Goal: Information Seeking & Learning: Learn about a topic

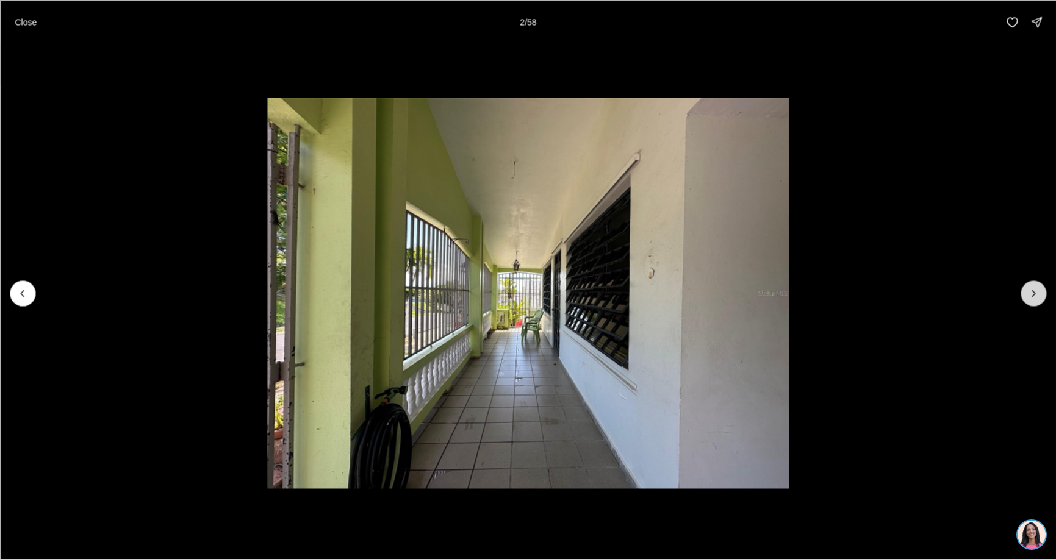
click at [1038, 297] on icon "Next slide" at bounding box center [1033, 293] width 12 height 12
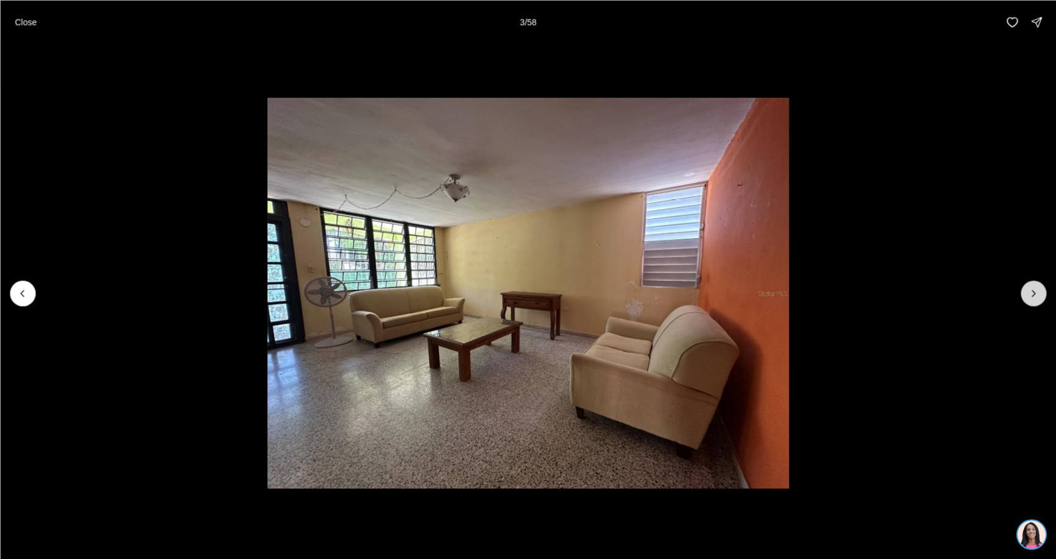
click at [1033, 294] on icon "Next slide" at bounding box center [1033, 293] width 12 height 12
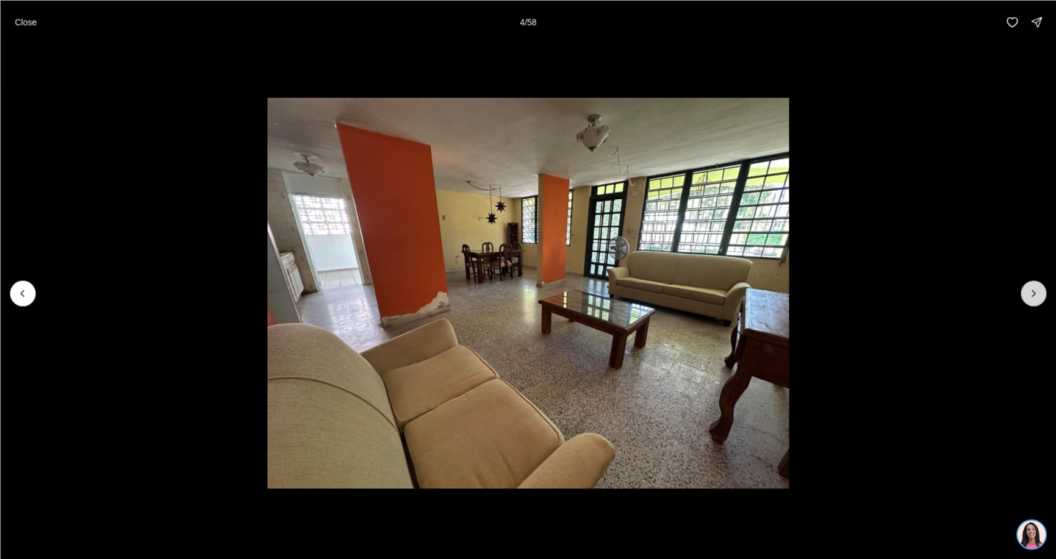
click at [1033, 294] on icon "Next slide" at bounding box center [1033, 293] width 12 height 12
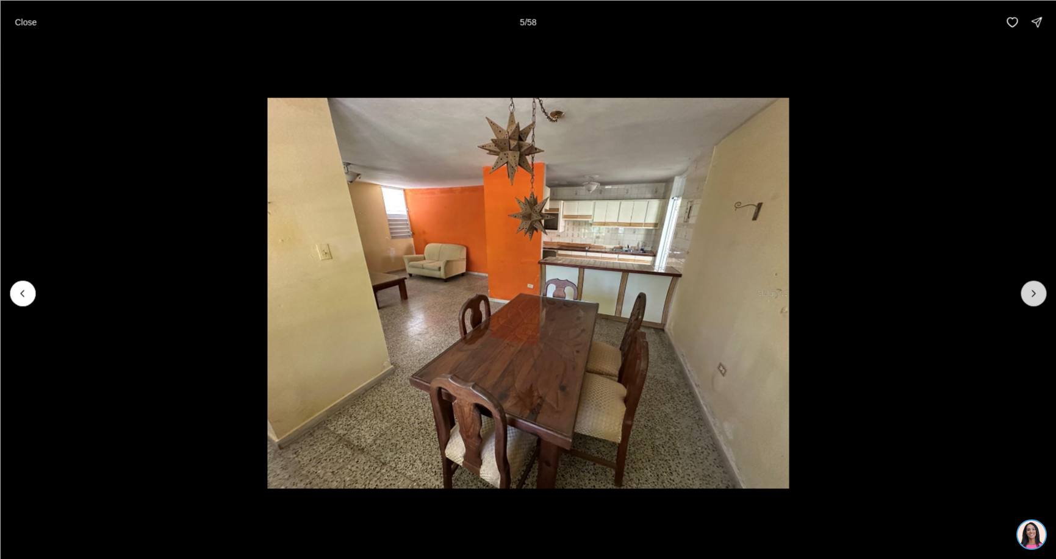
click at [1033, 294] on icon "Next slide" at bounding box center [1033, 293] width 12 height 12
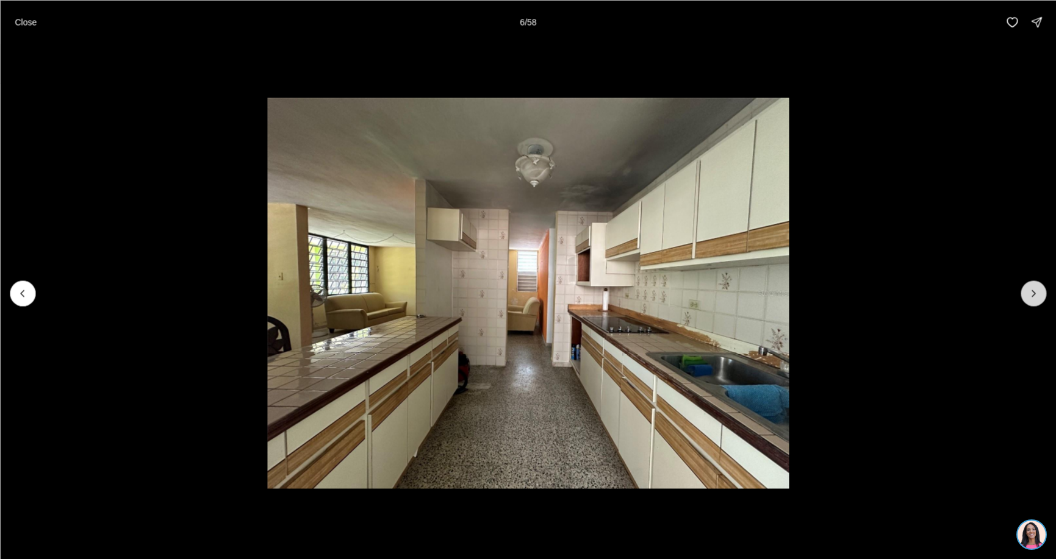
click at [1033, 294] on icon "Next slide" at bounding box center [1033, 293] width 12 height 12
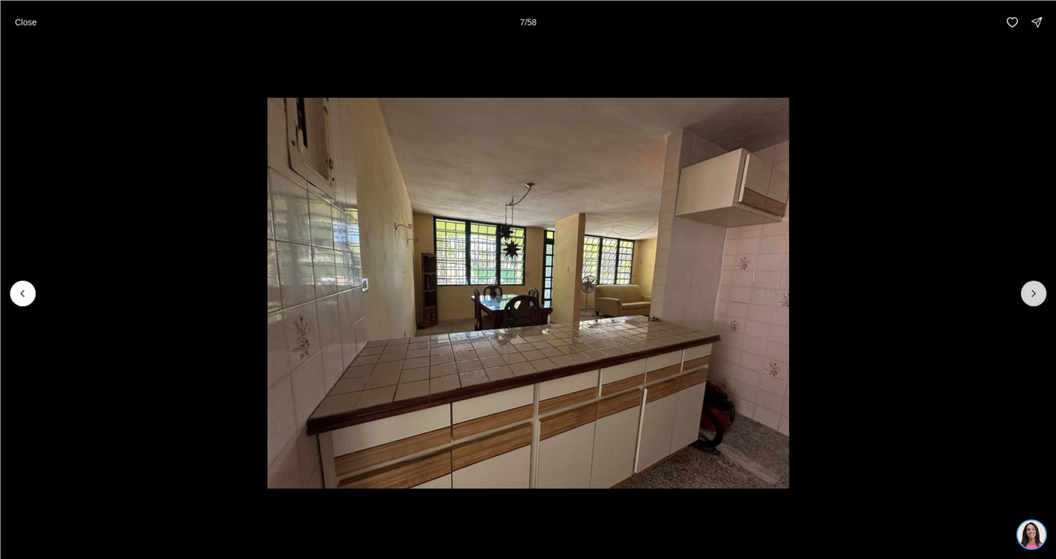
click at [1031, 294] on icon "Next slide" at bounding box center [1033, 293] width 12 height 12
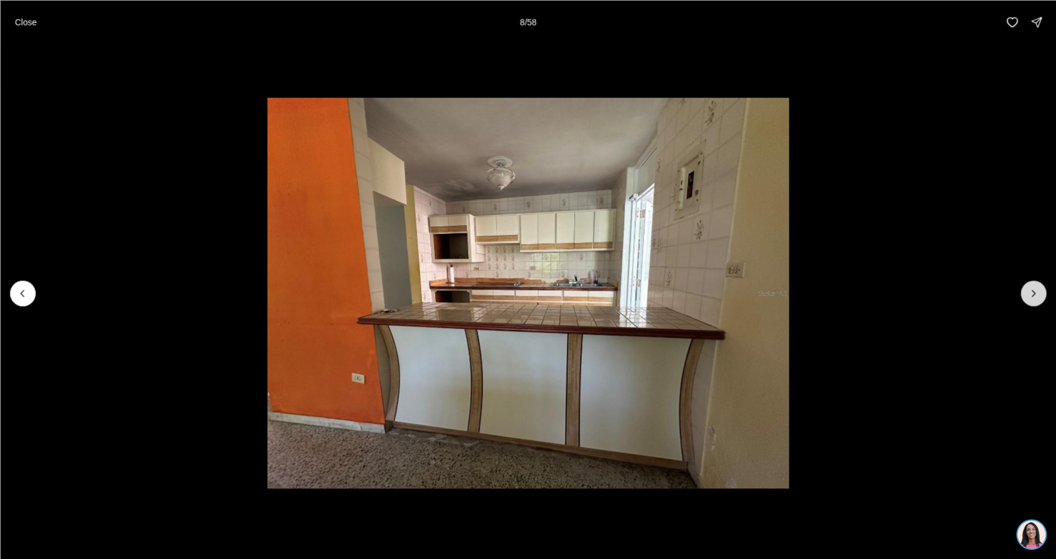
click at [1031, 294] on icon "Next slide" at bounding box center [1033, 293] width 12 height 12
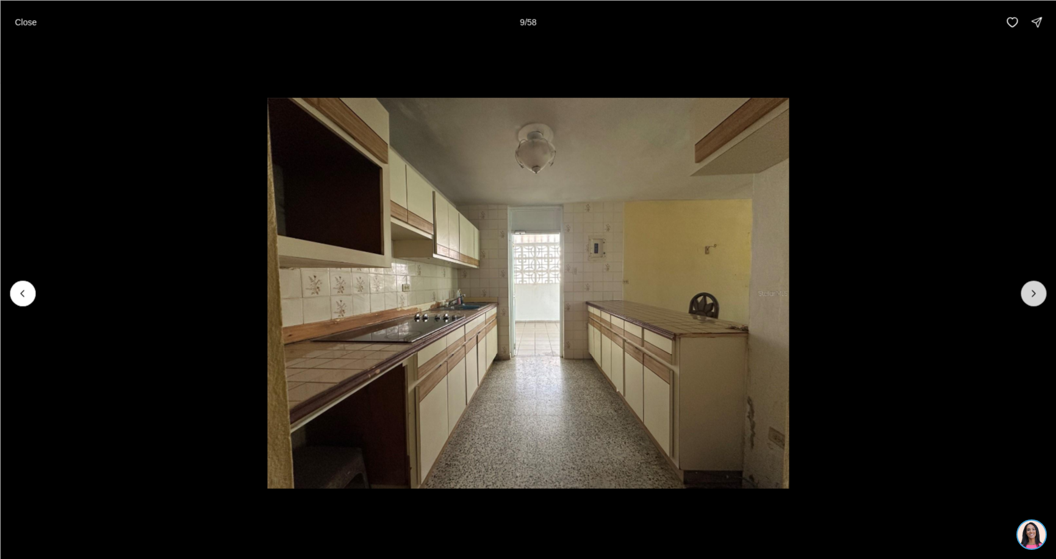
click at [1031, 294] on icon "Next slide" at bounding box center [1033, 293] width 12 height 12
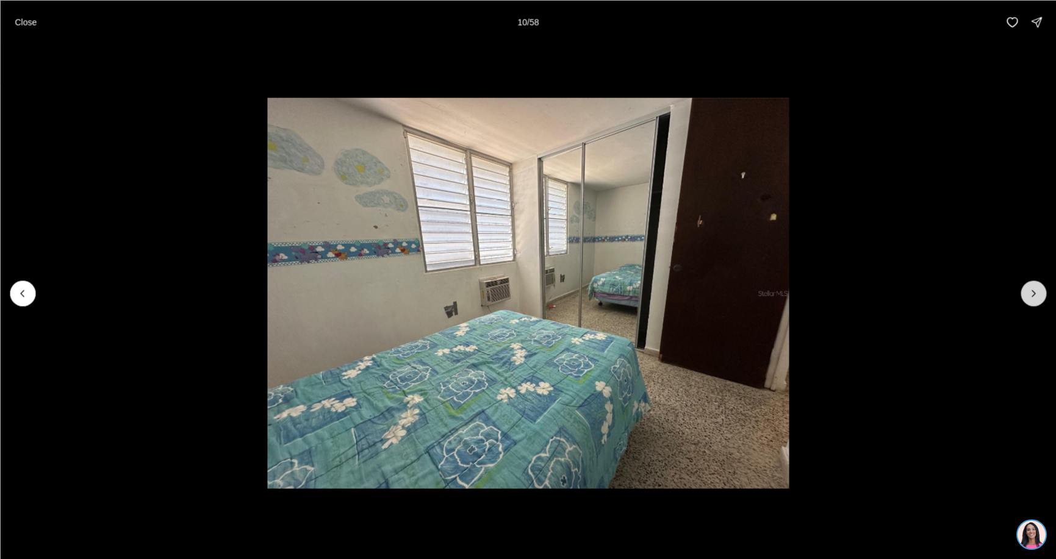
click at [1031, 294] on icon "Next slide" at bounding box center [1033, 293] width 12 height 12
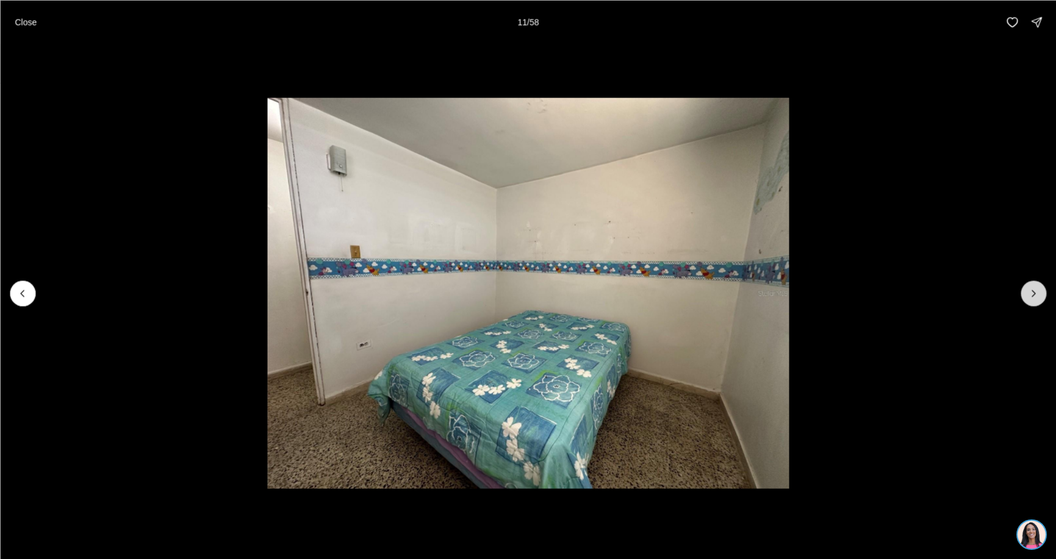
click at [1029, 295] on icon "Next slide" at bounding box center [1033, 293] width 12 height 12
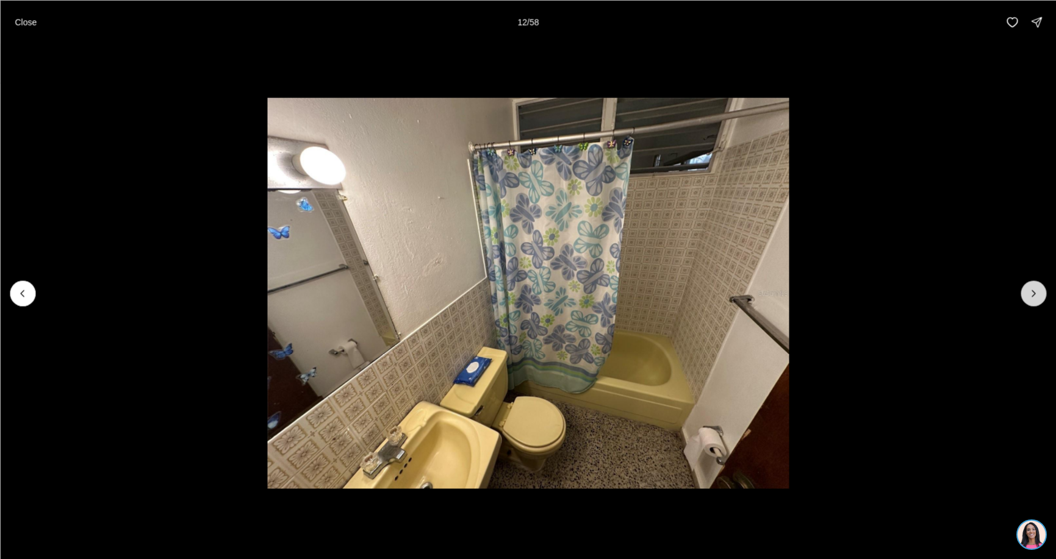
click at [1029, 295] on icon "Next slide" at bounding box center [1033, 293] width 12 height 12
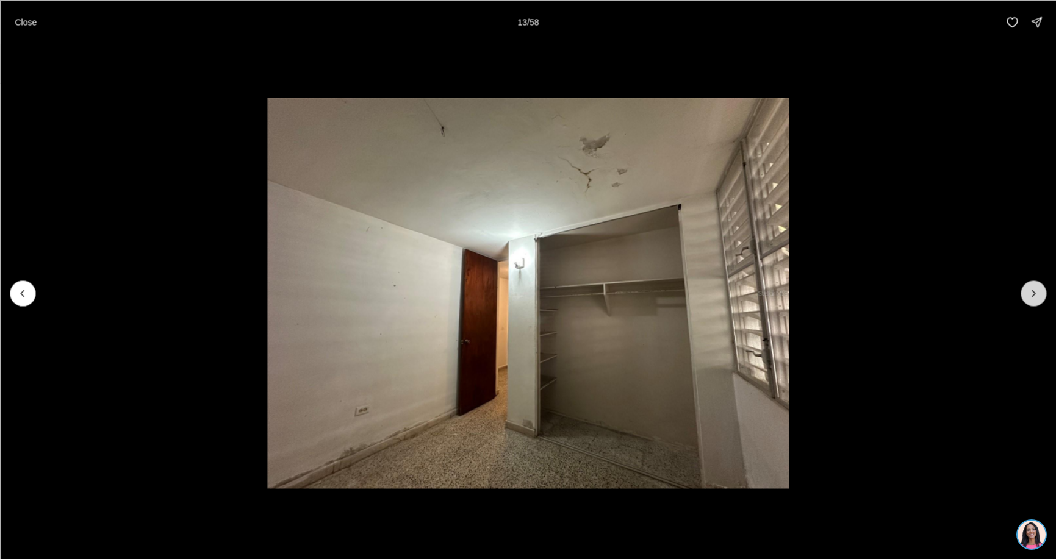
click at [1028, 296] on icon "Next slide" at bounding box center [1033, 293] width 12 height 12
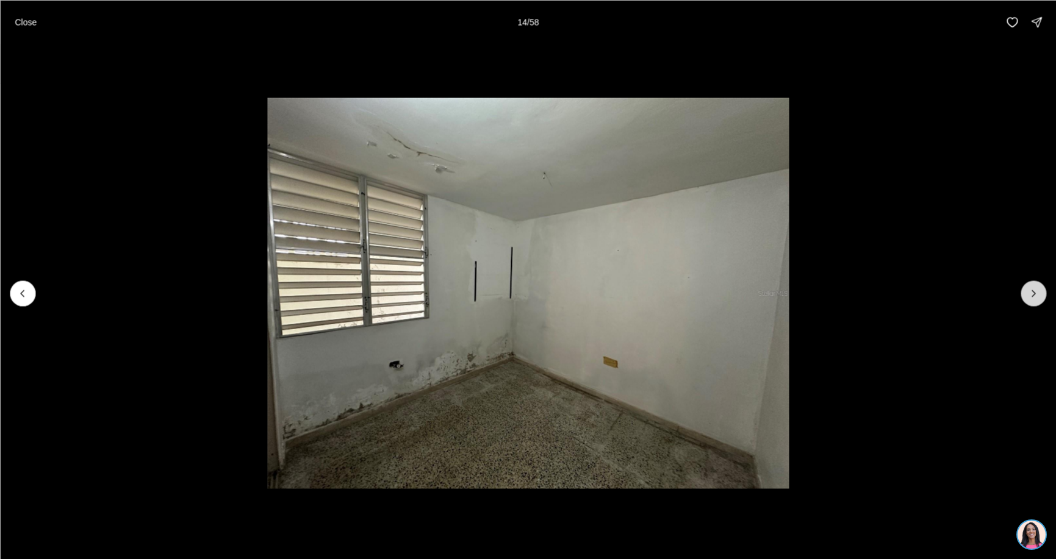
click at [1028, 296] on icon "Next slide" at bounding box center [1033, 293] width 12 height 12
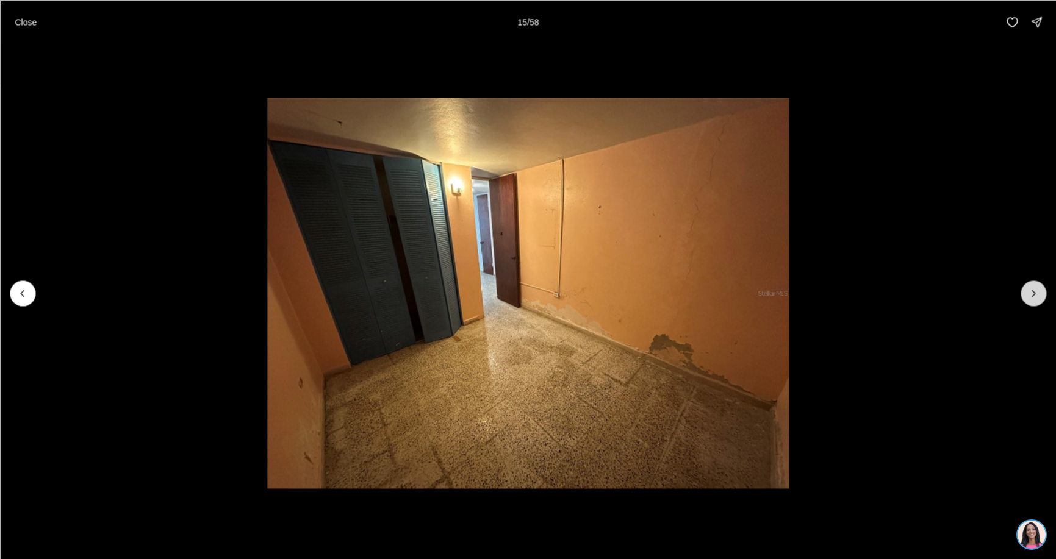
click at [1028, 296] on icon "Next slide" at bounding box center [1033, 293] width 12 height 12
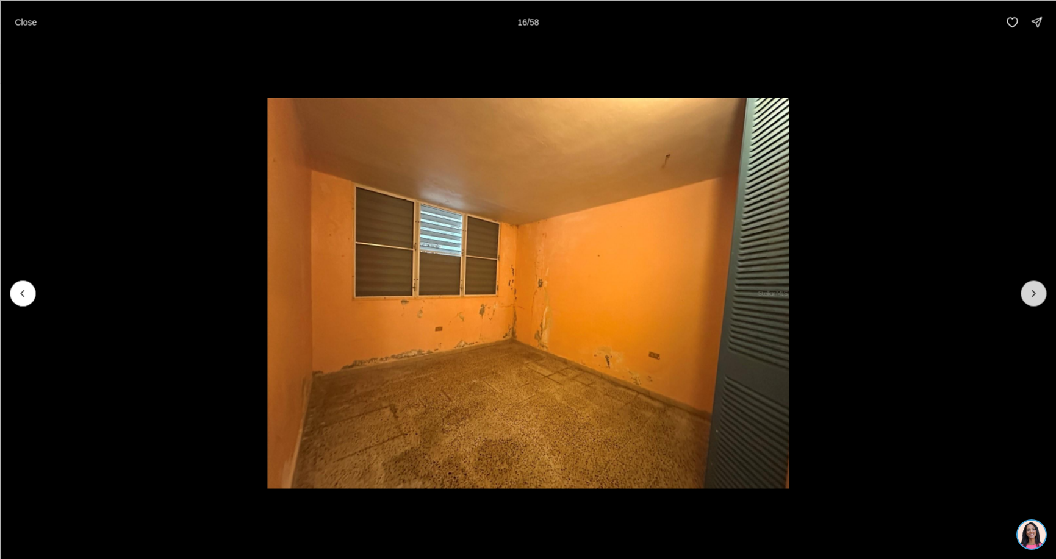
click at [1028, 296] on icon "Next slide" at bounding box center [1033, 293] width 12 height 12
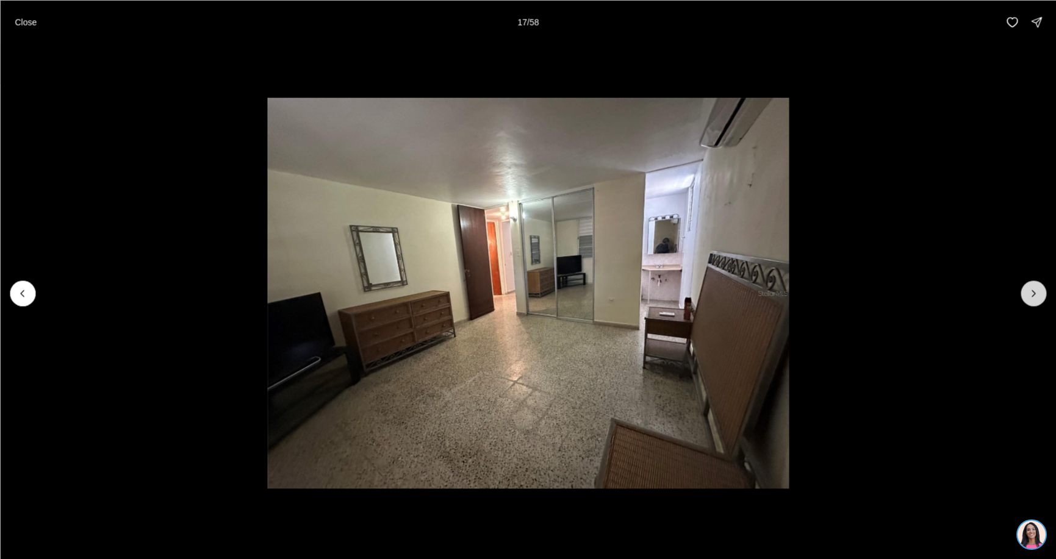
click at [1028, 296] on icon "Next slide" at bounding box center [1033, 293] width 12 height 12
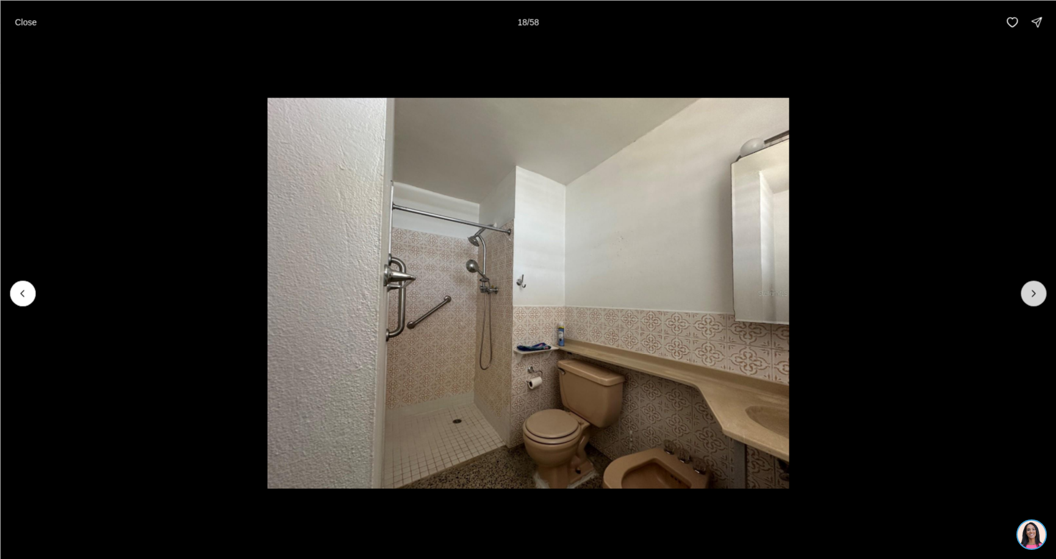
click at [1028, 296] on icon "Next slide" at bounding box center [1033, 293] width 12 height 12
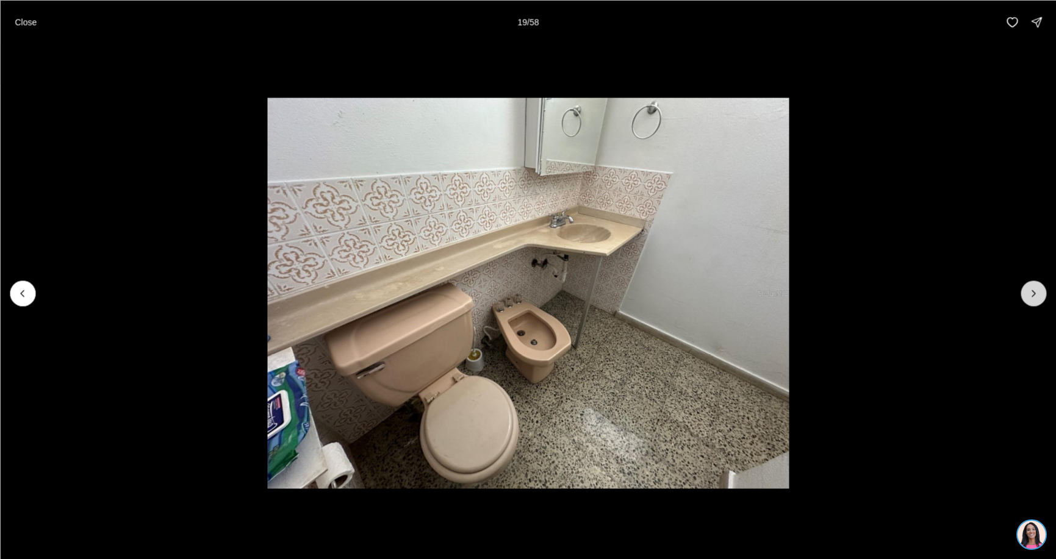
click at [1028, 296] on icon "Next slide" at bounding box center [1033, 293] width 12 height 12
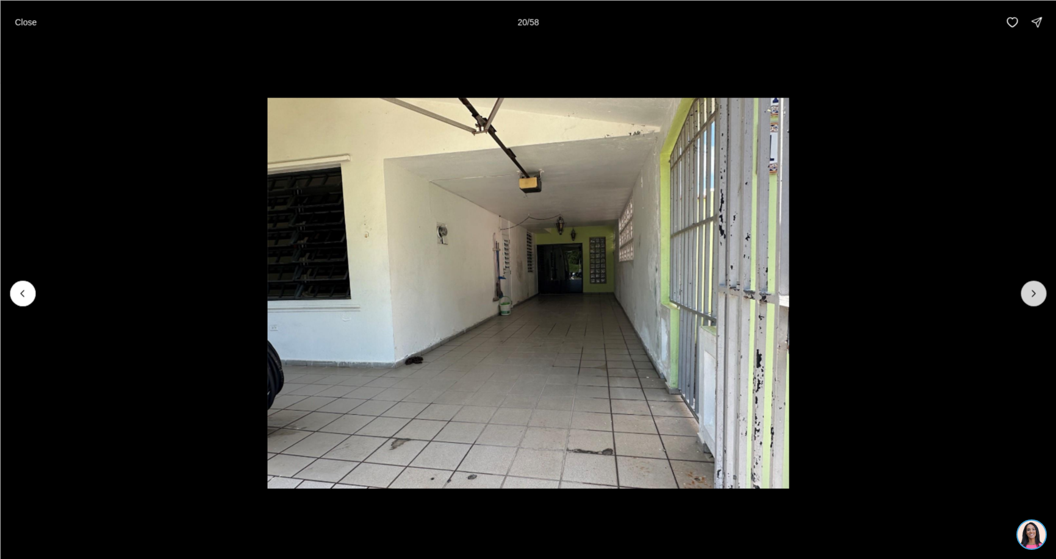
click at [1028, 296] on icon "Next slide" at bounding box center [1033, 293] width 12 height 12
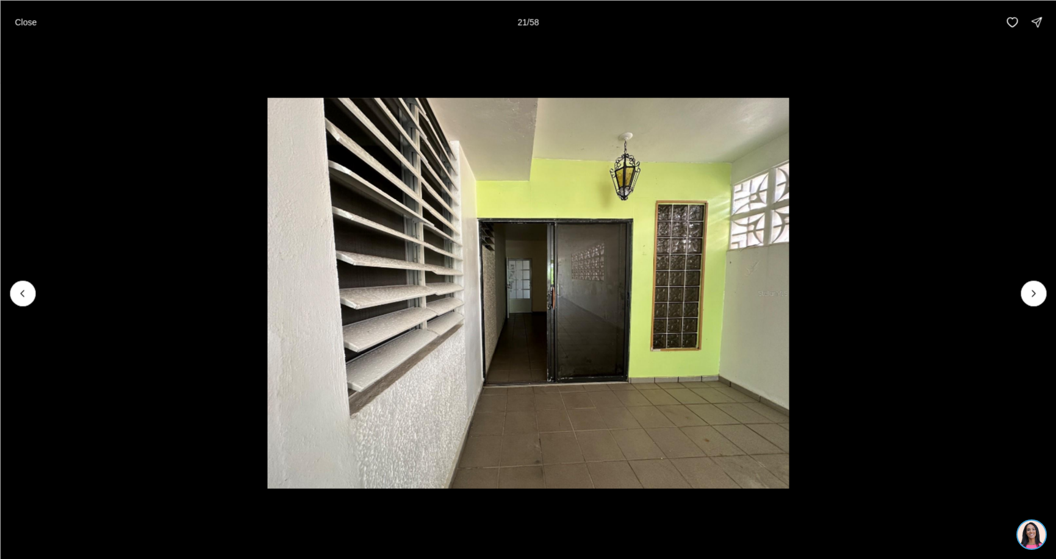
click at [30, 25] on p "Close" at bounding box center [26, 22] width 22 height 10
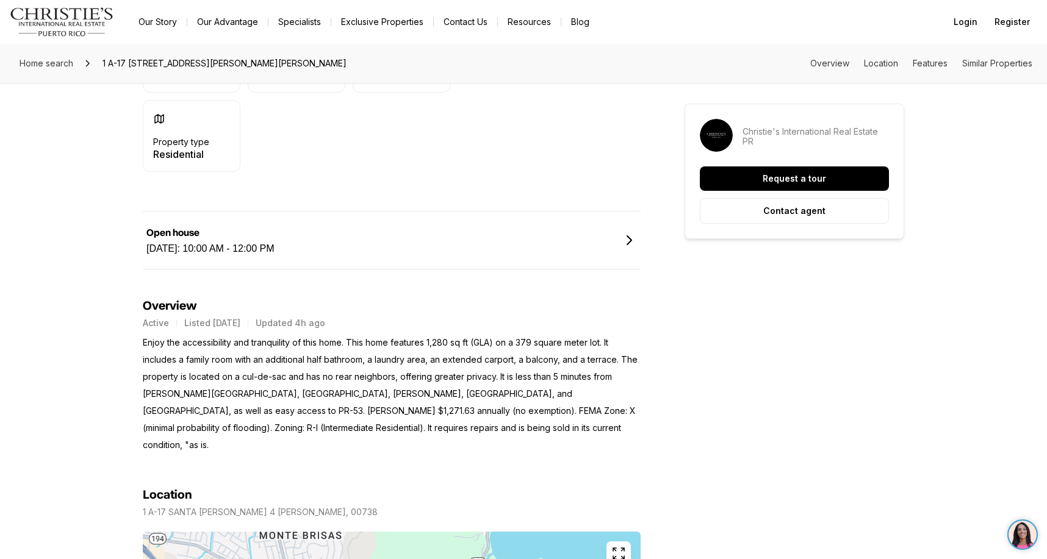
scroll to position [671, 0]
